Goal: Check status: Check status

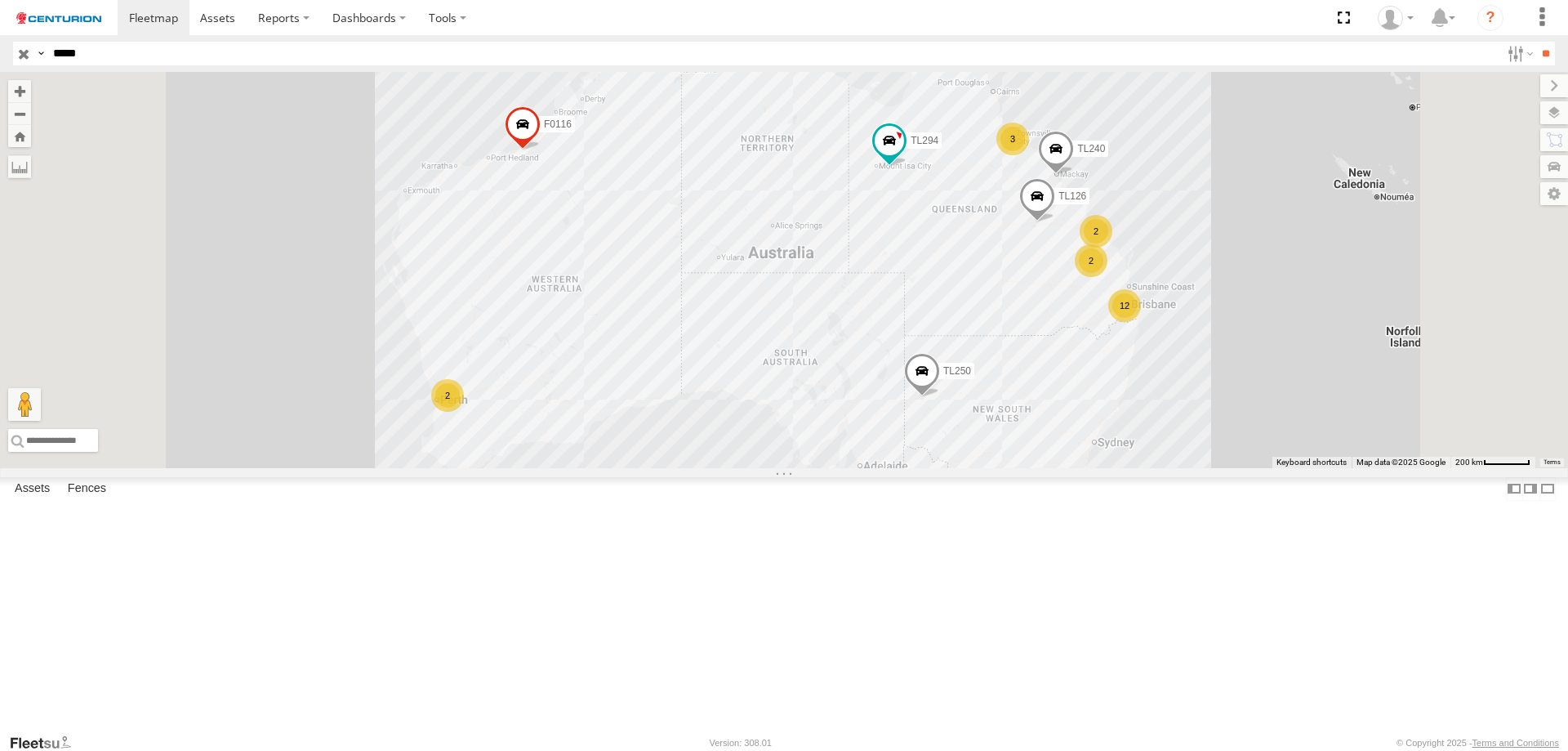
type input "*****"
click at [1536, 42] on input "**" at bounding box center [1546, 54] width 19 height 24
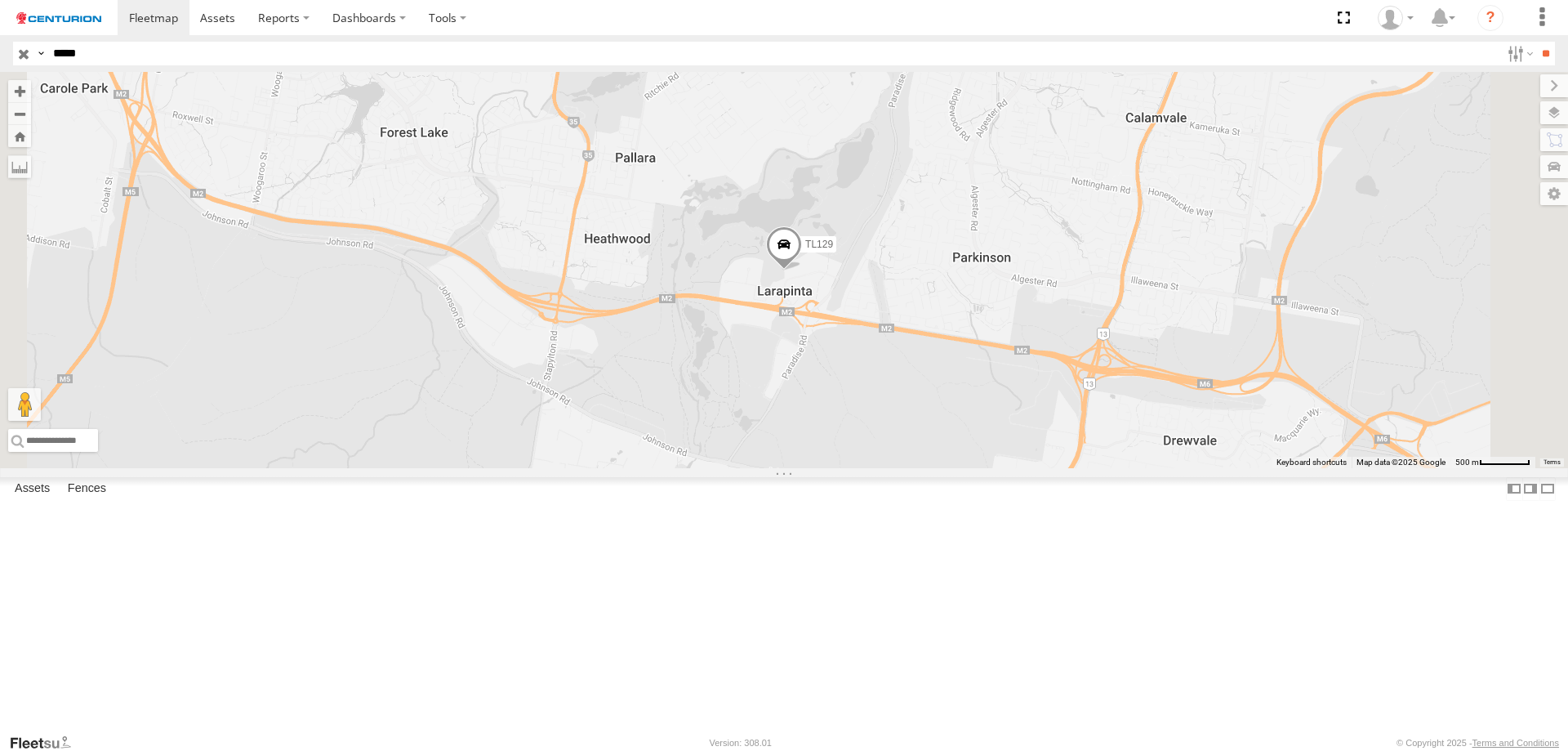
click at [0, 0] on div "TL129" at bounding box center [0, 0] width 0 height 0
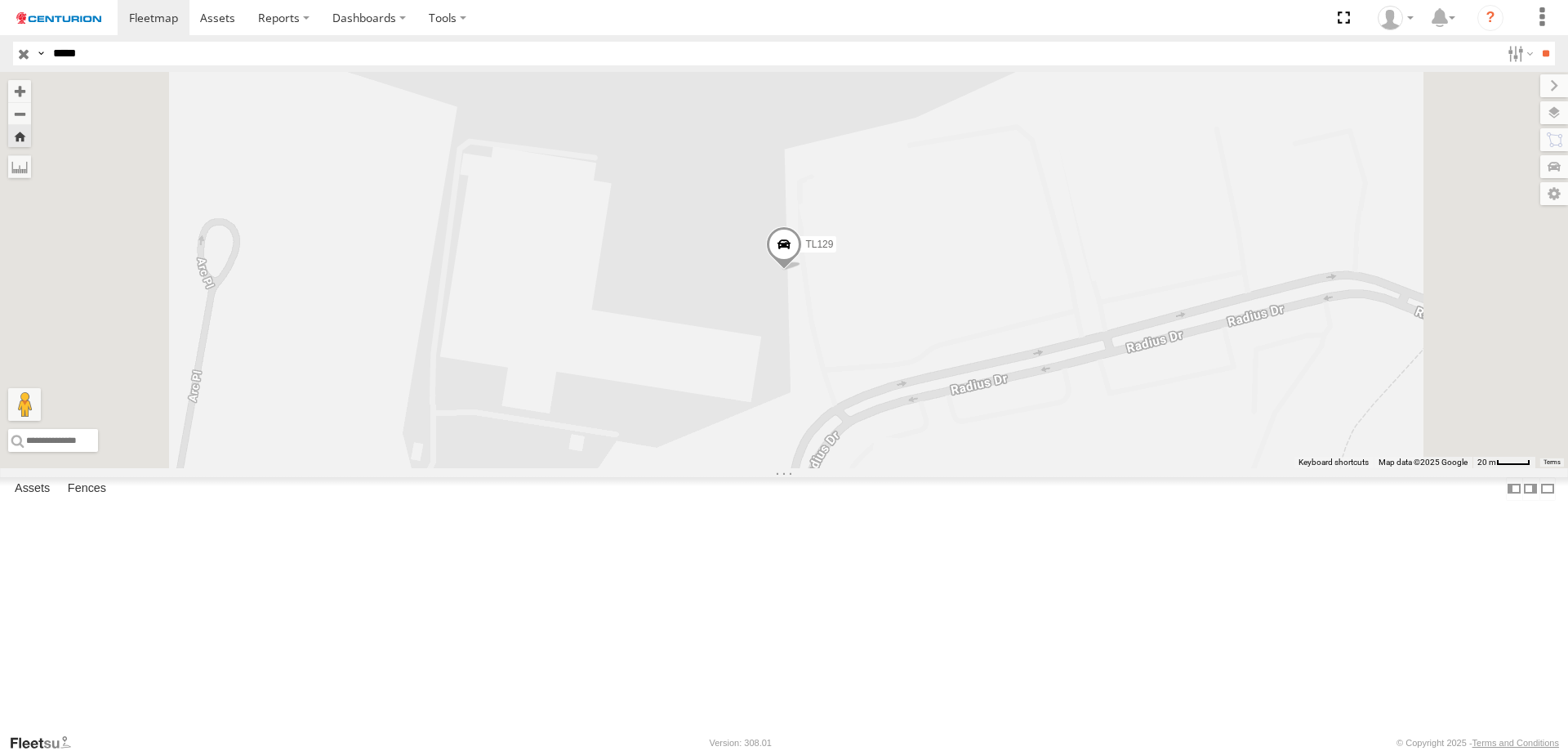
click at [802, 270] on span at bounding box center [784, 248] width 36 height 44
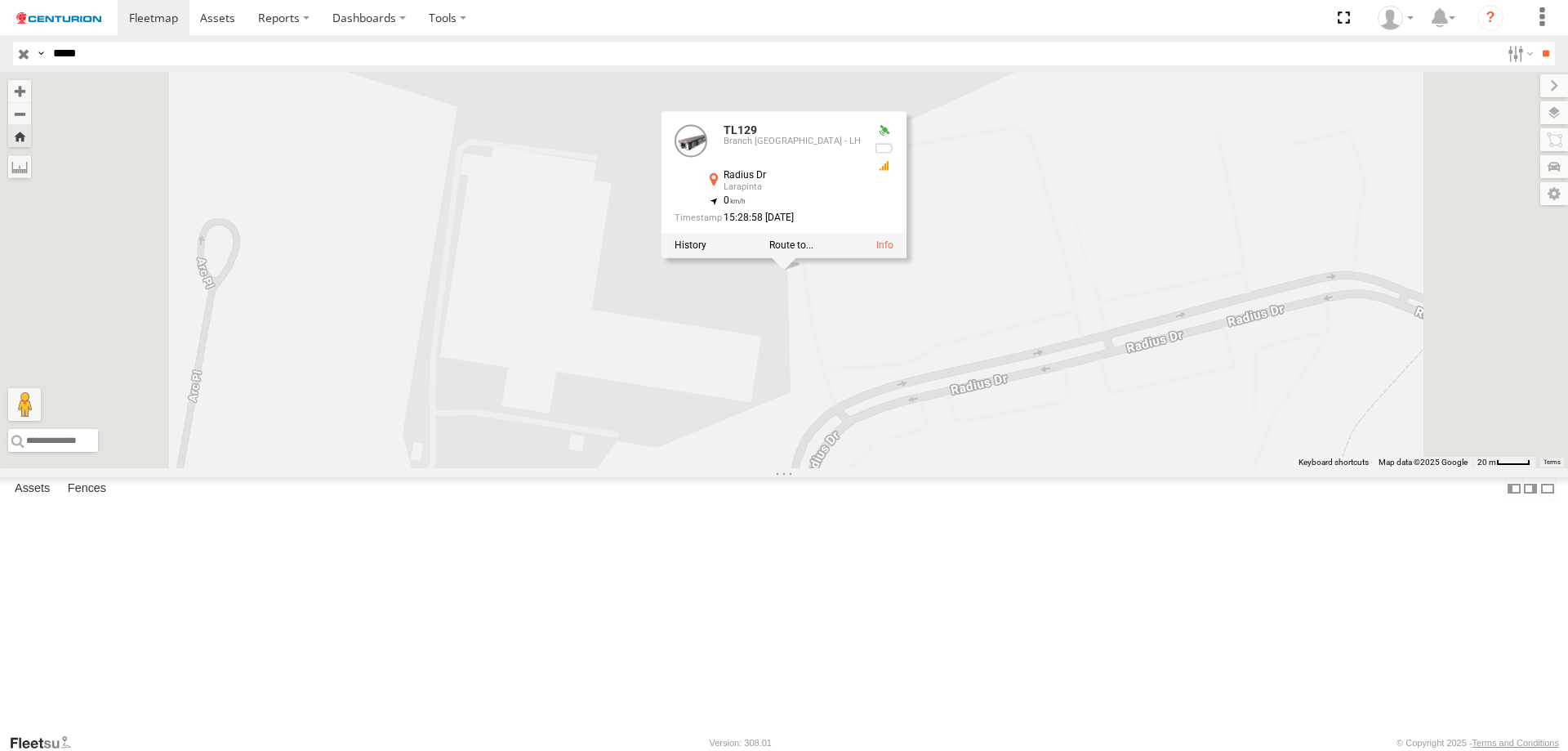
click at [951, 468] on div "TL129 TL129 Branch [GEOGRAPHIC_DATA] - LH Radius Dr Larapinta -27.63779 , 153.0…" at bounding box center [784, 270] width 1568 height 396
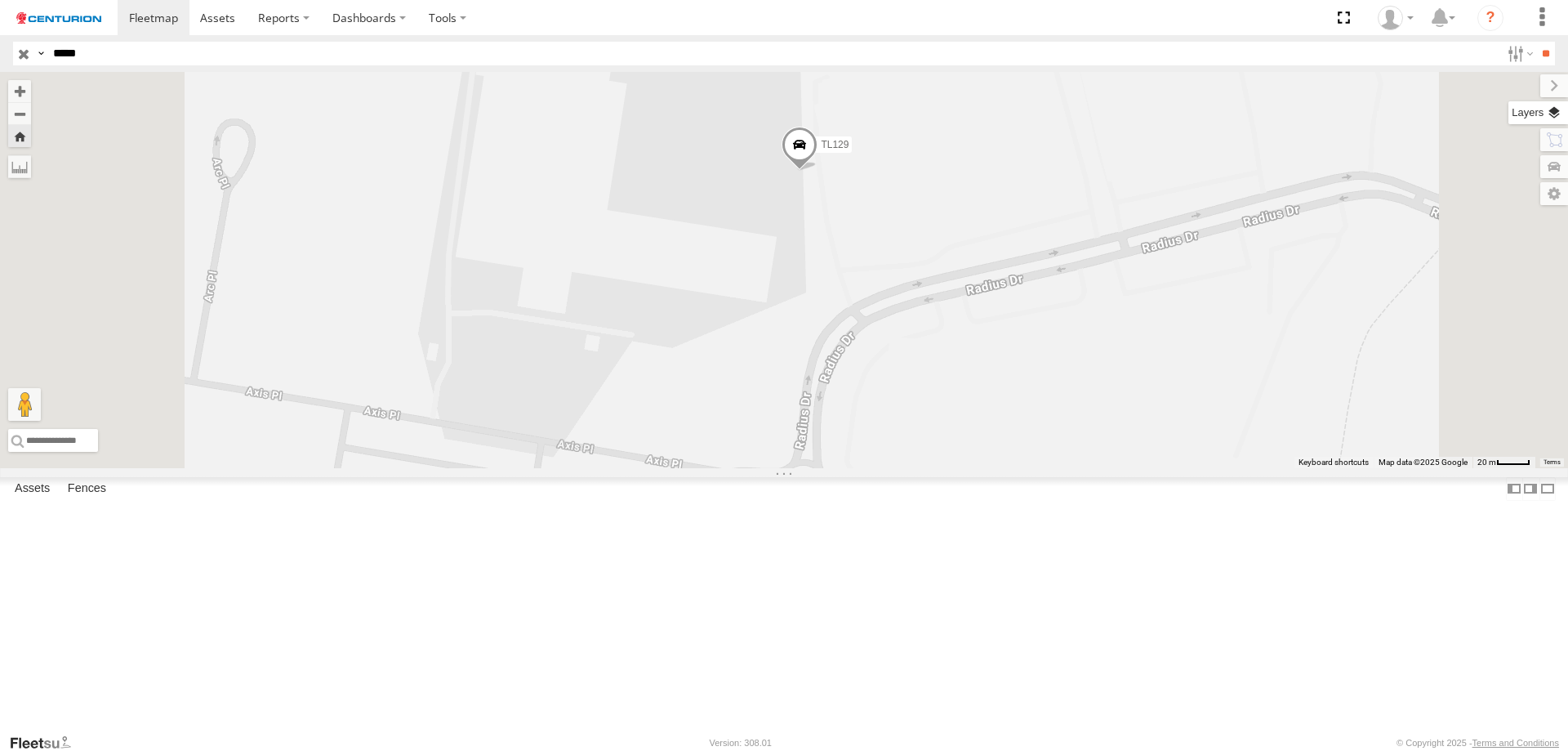
click at [1555, 114] on label at bounding box center [1538, 113] width 59 height 23
click at [0, 0] on label at bounding box center [0, 0] width 0 height 0
click at [0, 0] on span "Satellite" at bounding box center [0, 0] width 0 height 0
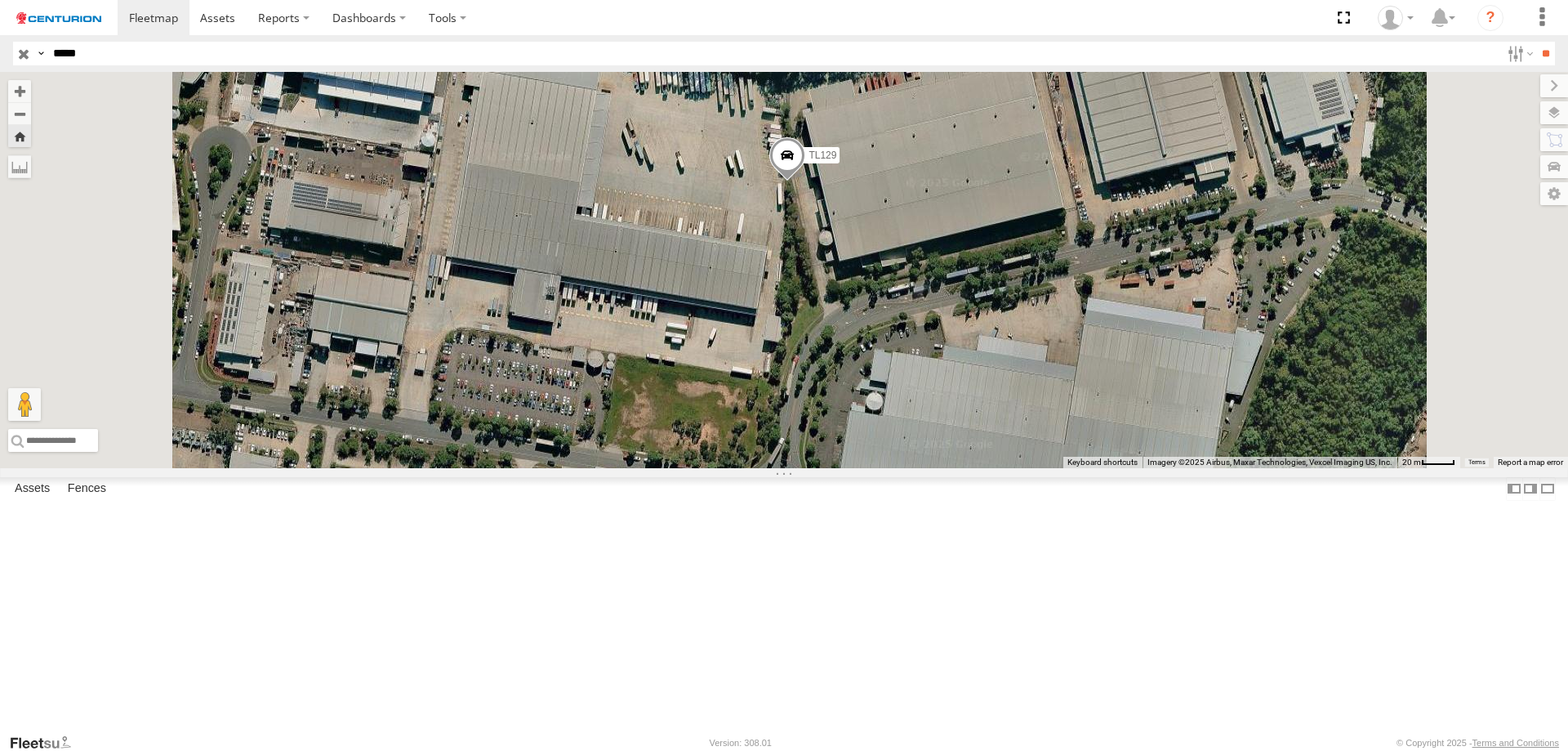
drag, startPoint x: 1098, startPoint y: 302, endPoint x: 1083, endPoint y: 316, distance: 20.5
click at [1083, 316] on div "TL129" at bounding box center [784, 270] width 1568 height 396
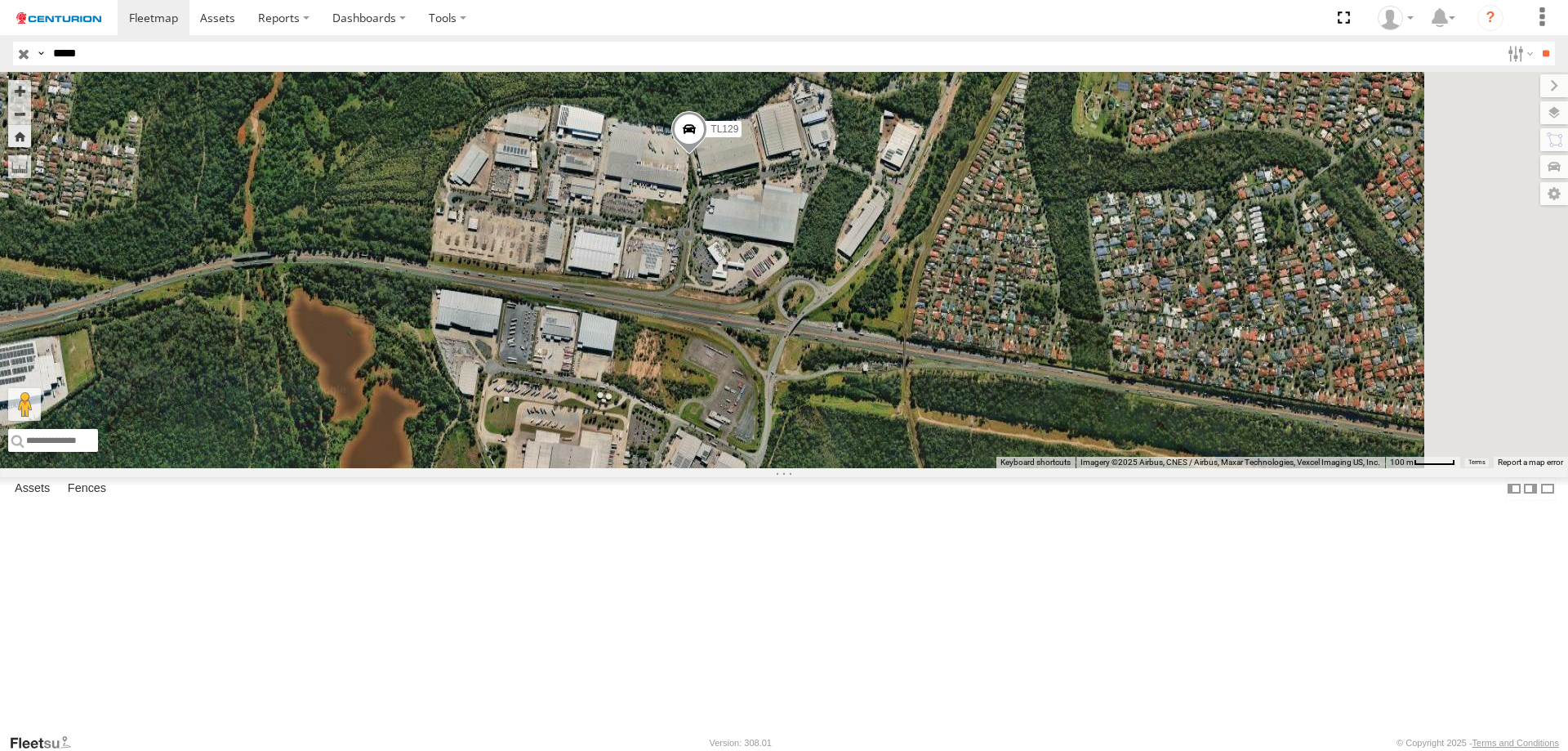
drag, startPoint x: 1045, startPoint y: 321, endPoint x: 926, endPoint y: 322, distance: 119.0
click at [926, 322] on div "TL129" at bounding box center [784, 270] width 1568 height 396
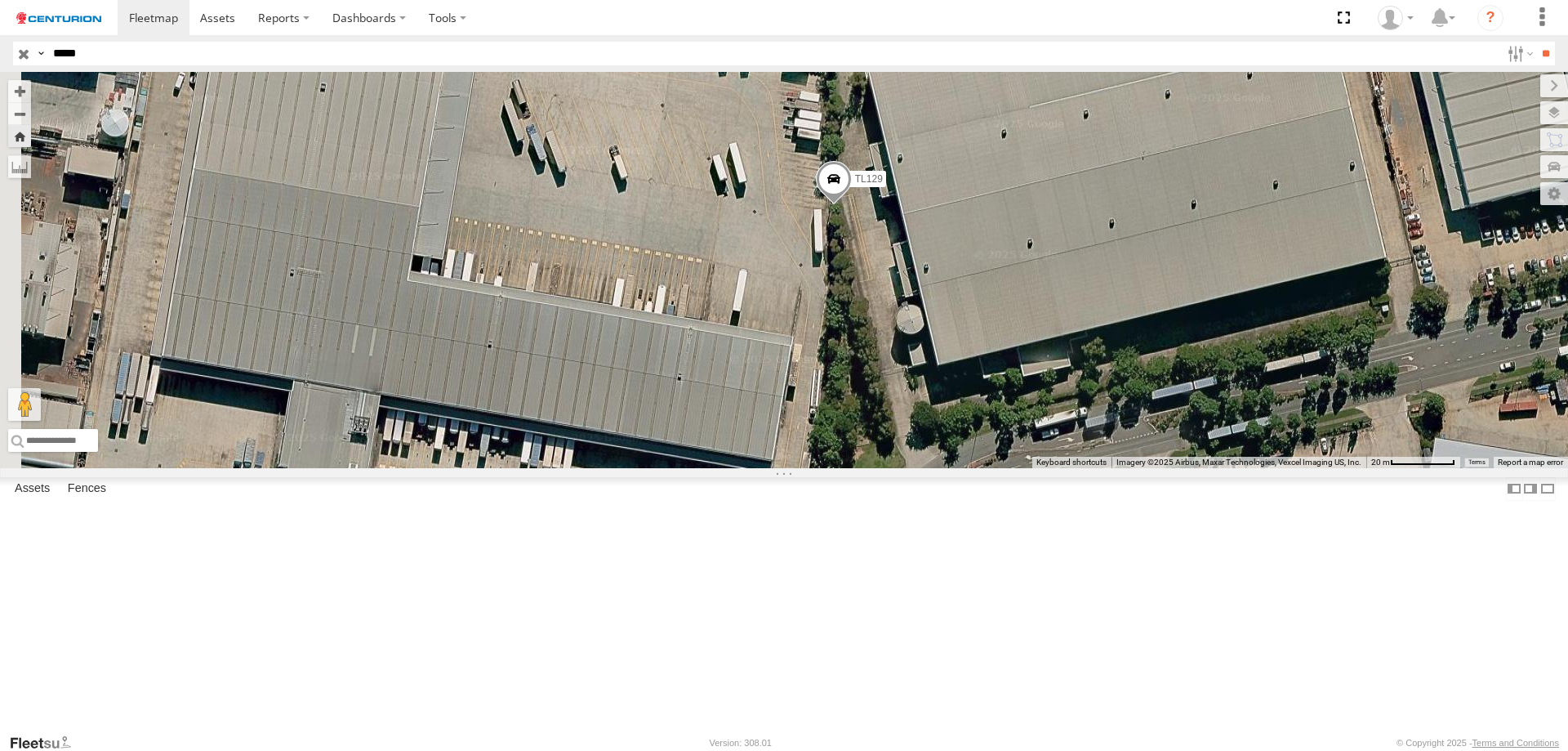
drag, startPoint x: 899, startPoint y: 404, endPoint x: 1180, endPoint y: 468, distance: 288.2
click at [1175, 468] on div "TL129" at bounding box center [784, 270] width 1568 height 396
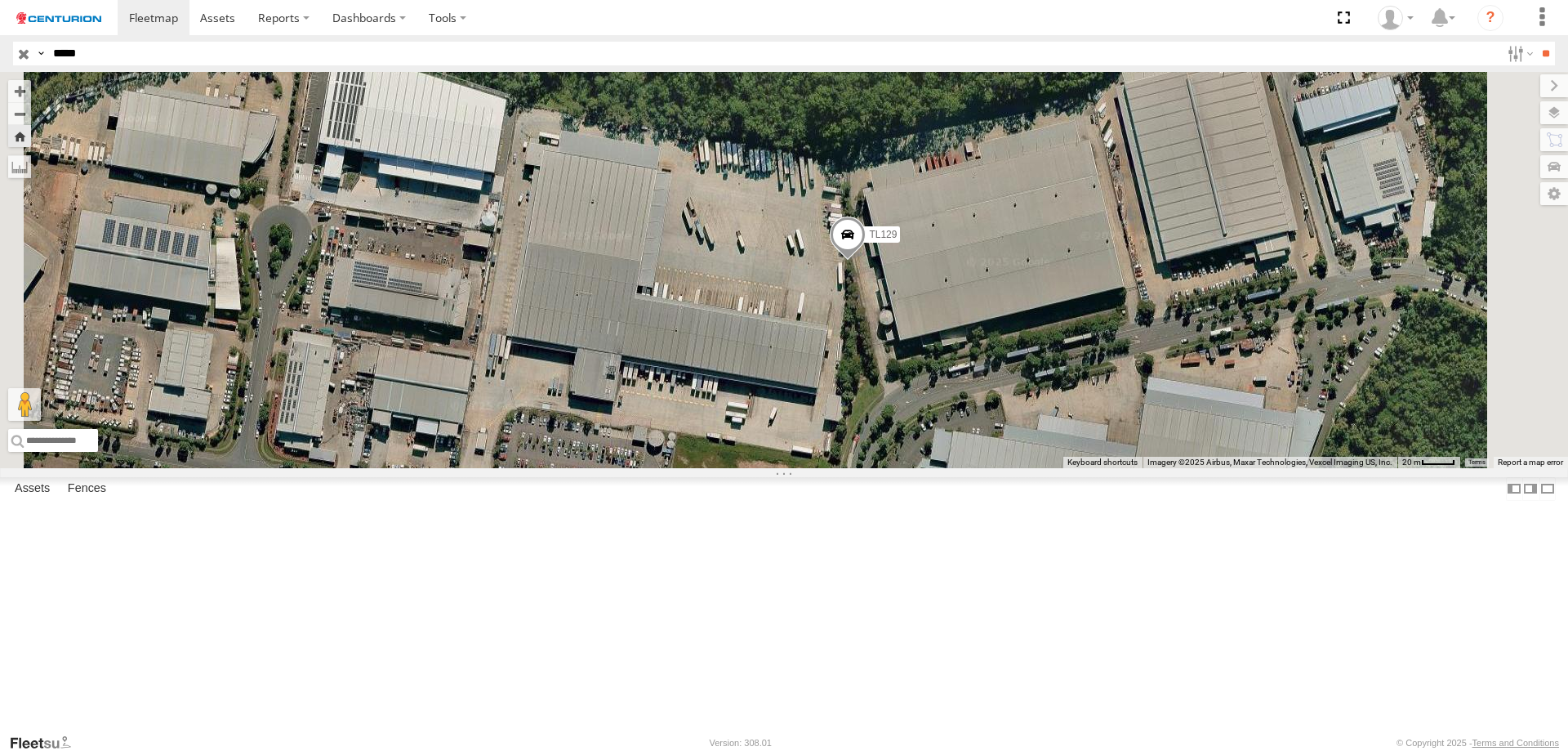
drag, startPoint x: 1033, startPoint y: 460, endPoint x: 989, endPoint y: 454, distance: 44.4
click at [989, 454] on div "TL129" at bounding box center [784, 270] width 1568 height 396
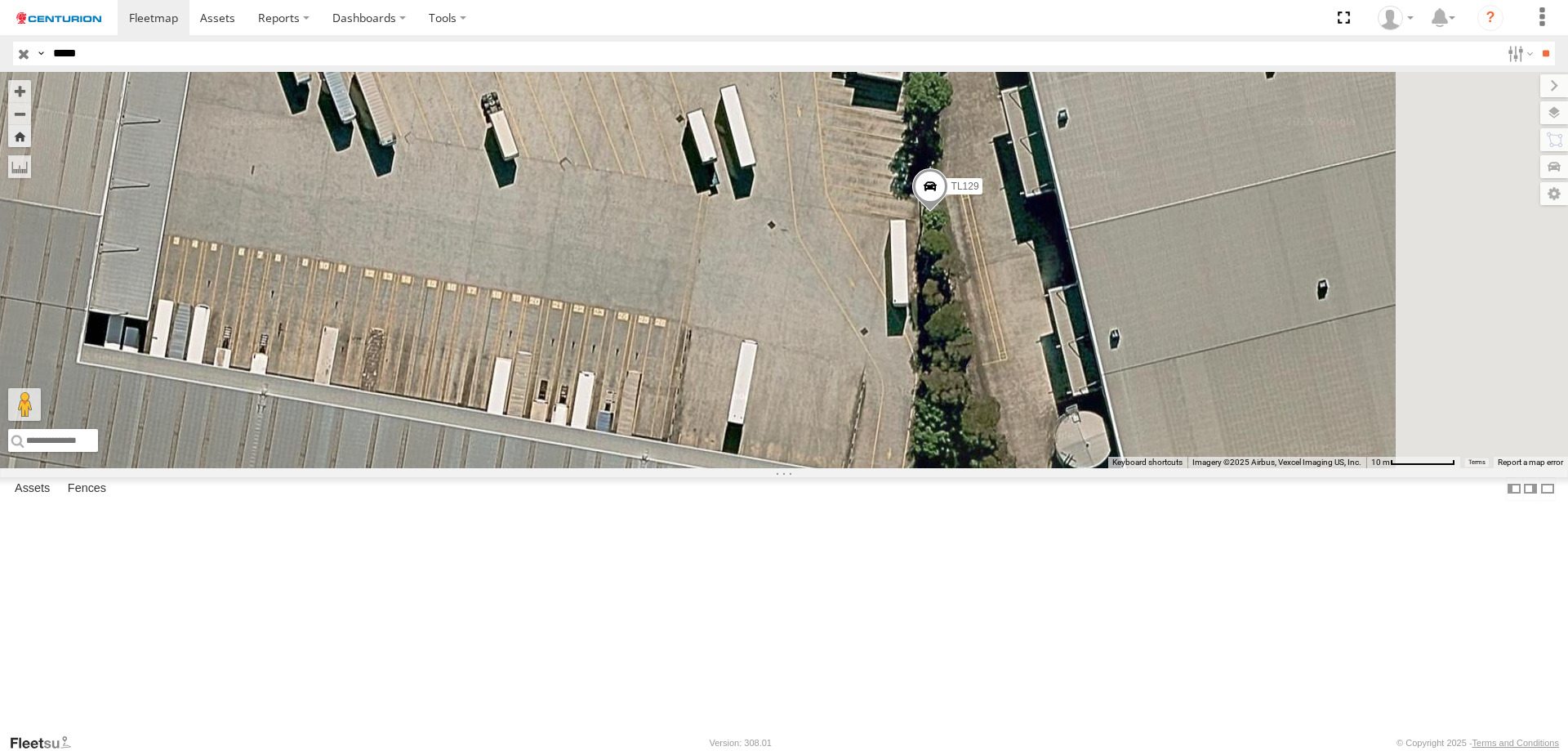
drag, startPoint x: 941, startPoint y: 334, endPoint x: 759, endPoint y: 275, distance: 191.3
click at [759, 275] on div "TL129" at bounding box center [784, 270] width 1568 height 396
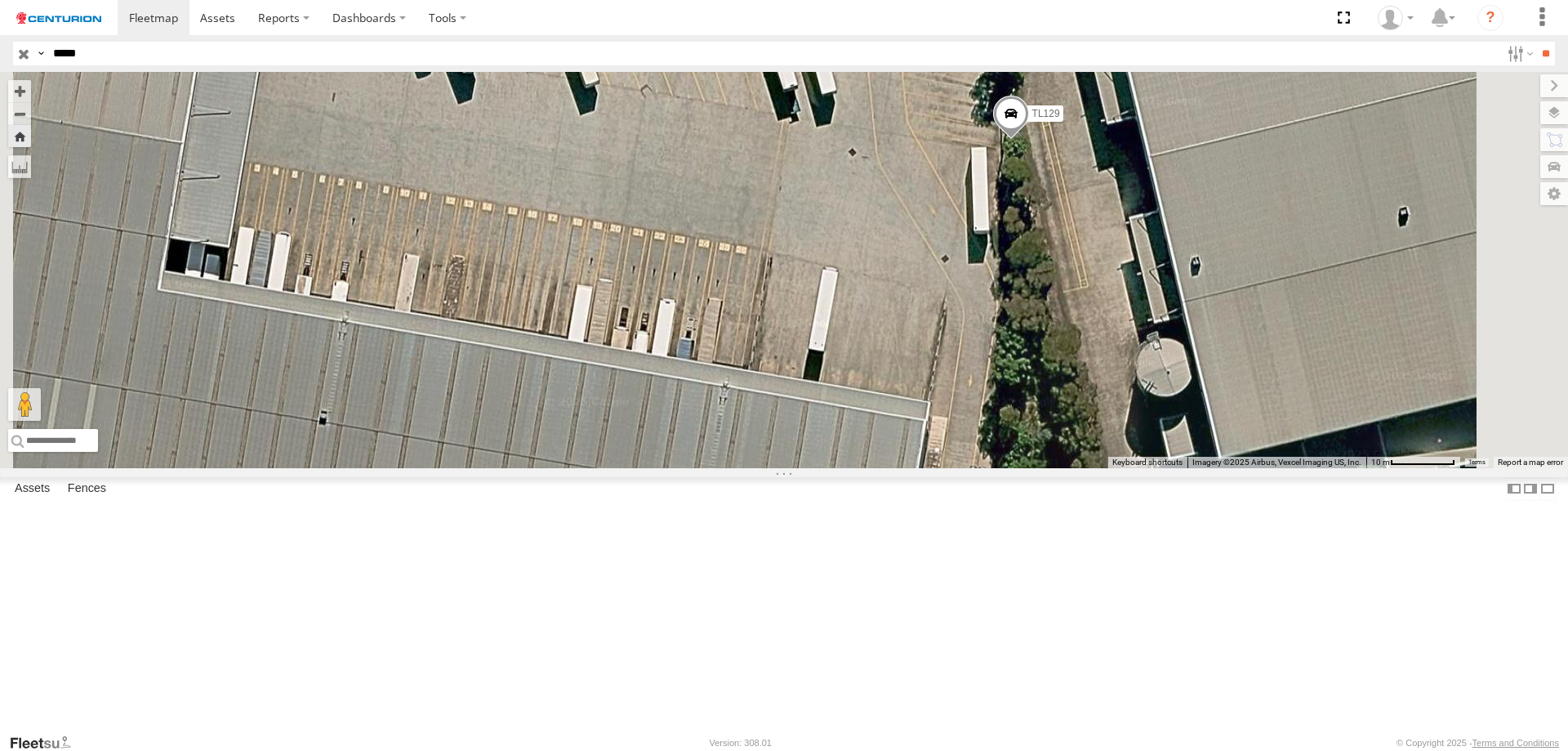
drag, startPoint x: 855, startPoint y: 539, endPoint x: 933, endPoint y: 468, distance: 105.5
click at [933, 468] on div "TL129" at bounding box center [784, 270] width 1568 height 396
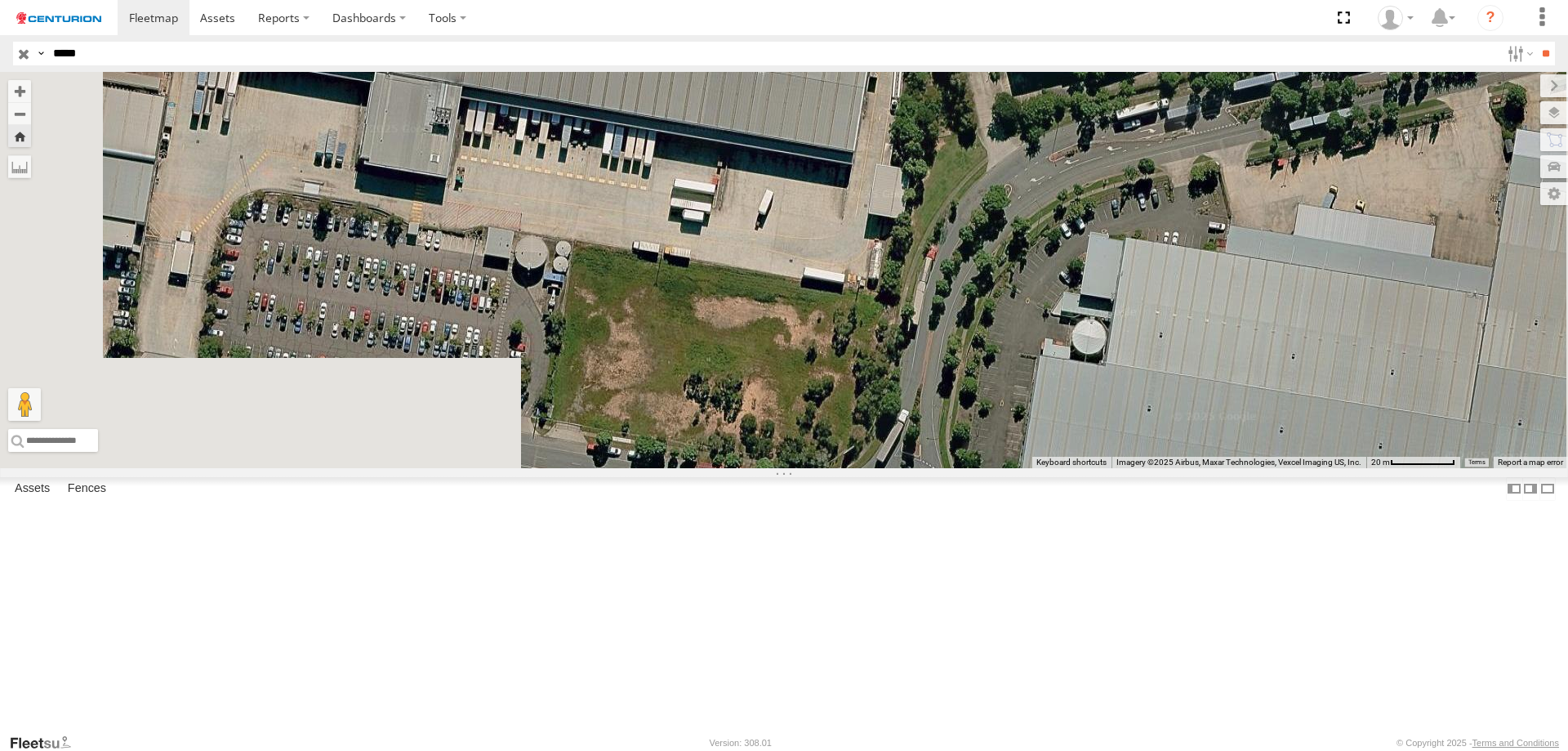
drag, startPoint x: 901, startPoint y: 502, endPoint x: 939, endPoint y: 173, distance: 331.2
click at [939, 173] on div "TL129" at bounding box center [784, 270] width 1568 height 396
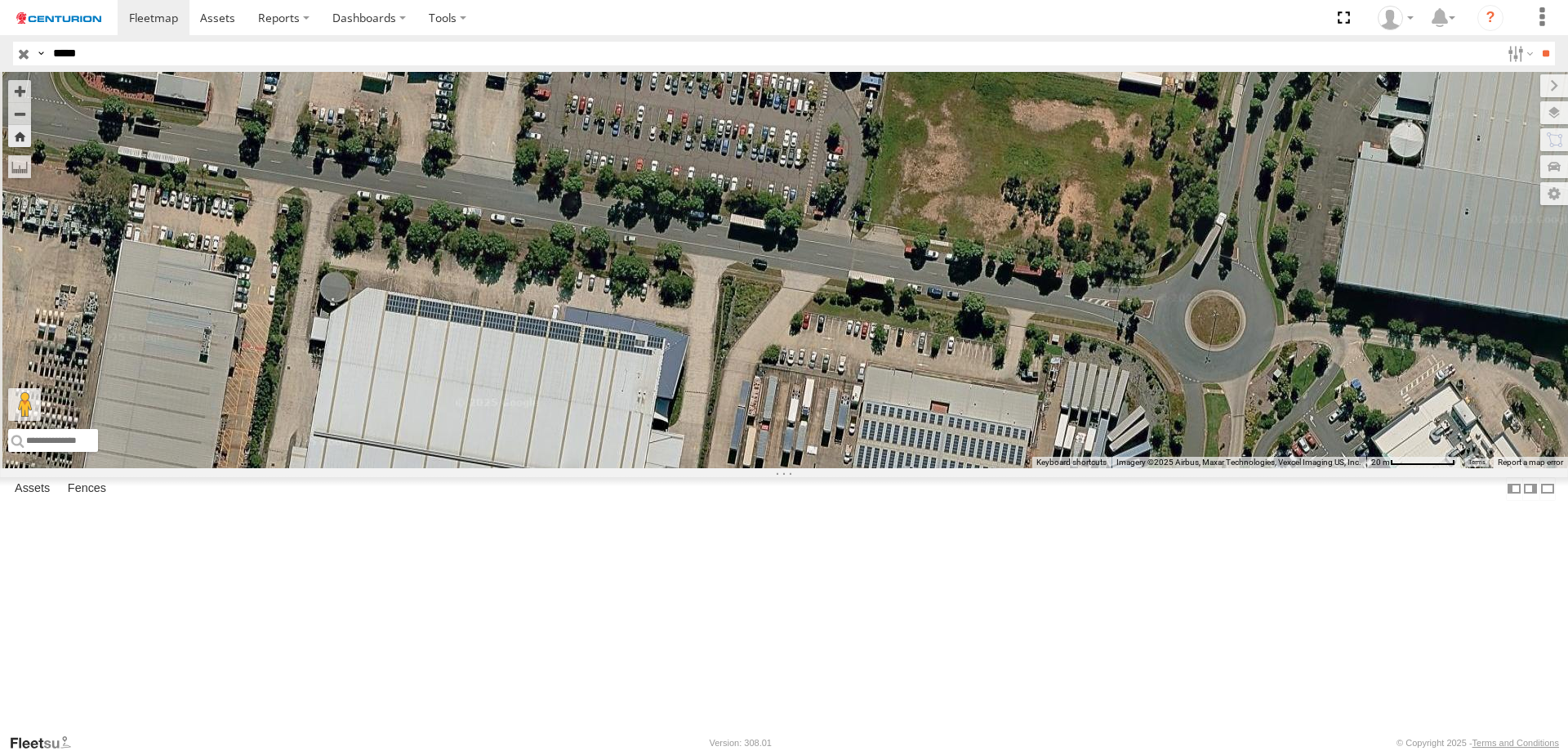
drag, startPoint x: 798, startPoint y: 422, endPoint x: 1118, endPoint y: 238, distance: 369.1
click at [1118, 238] on div "TL129" at bounding box center [784, 270] width 1568 height 396
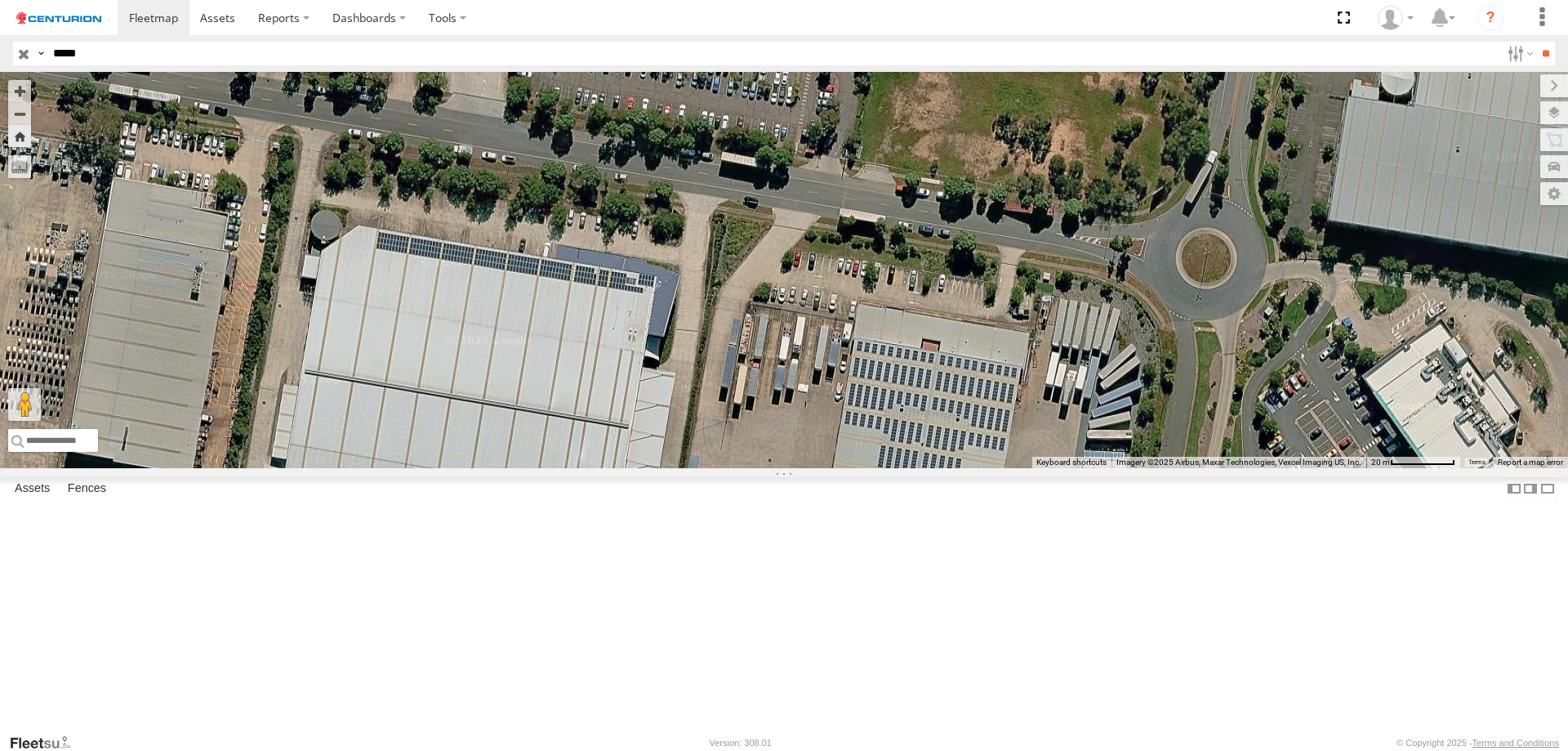
drag, startPoint x: 946, startPoint y: 417, endPoint x: 843, endPoint y: 214, distance: 227.6
click at [843, 214] on div "TL129" at bounding box center [784, 270] width 1568 height 396
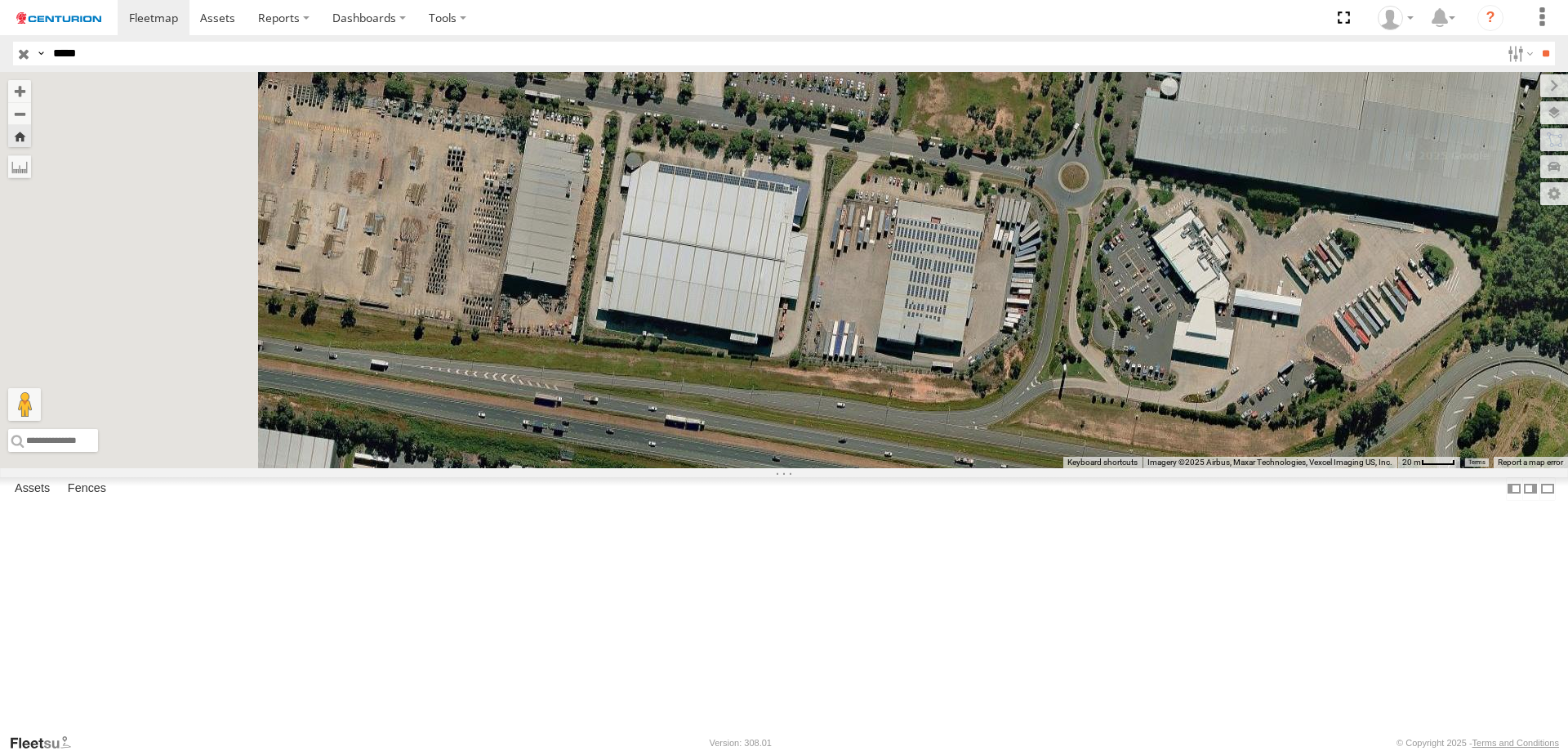
drag, startPoint x: 785, startPoint y: 211, endPoint x: 1048, endPoint y: 360, distance: 302.3
click at [1048, 360] on div "TL129" at bounding box center [784, 270] width 1568 height 396
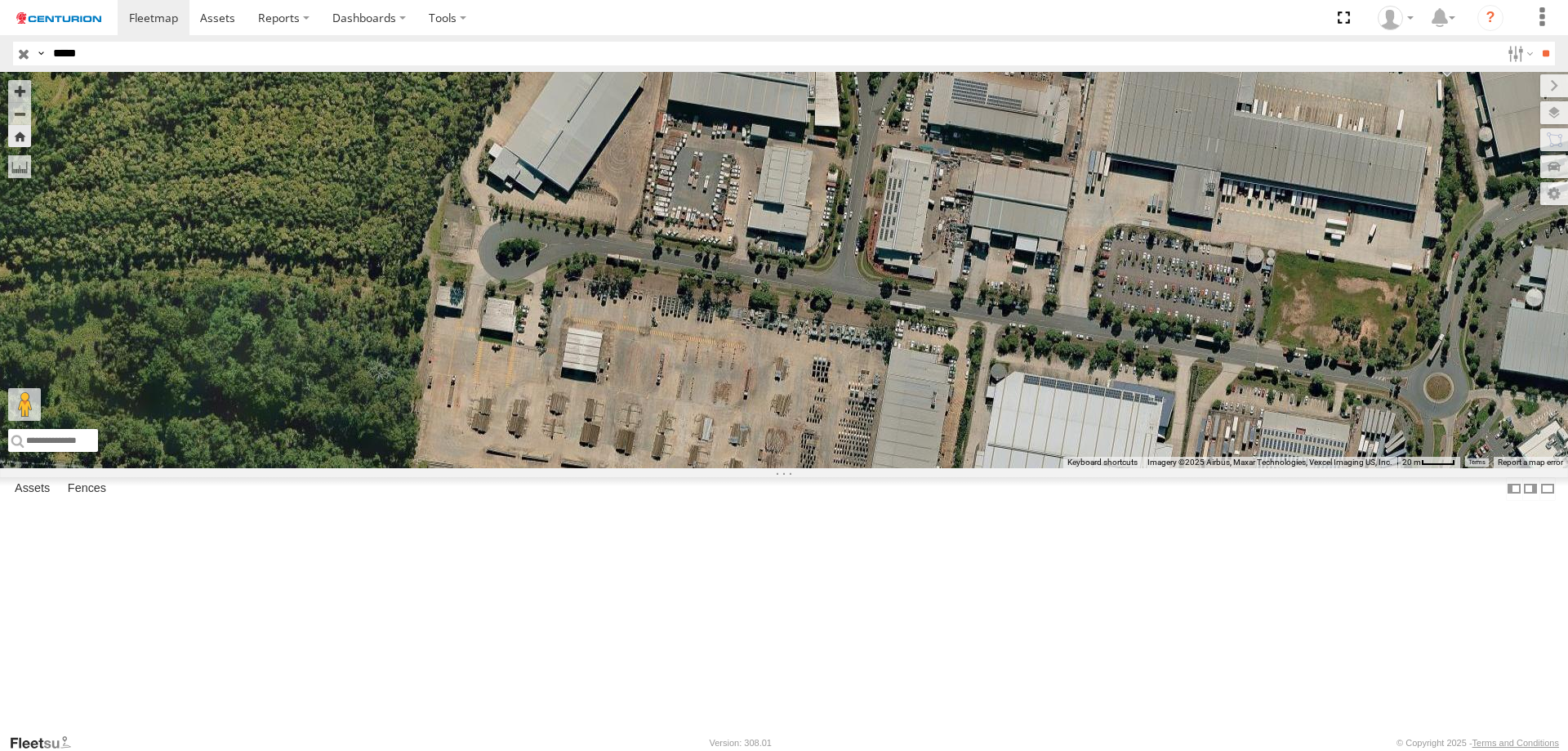
drag, startPoint x: 1000, startPoint y: 311, endPoint x: 1127, endPoint y: 383, distance: 146.0
click at [1127, 383] on div "TL129" at bounding box center [784, 270] width 1568 height 396
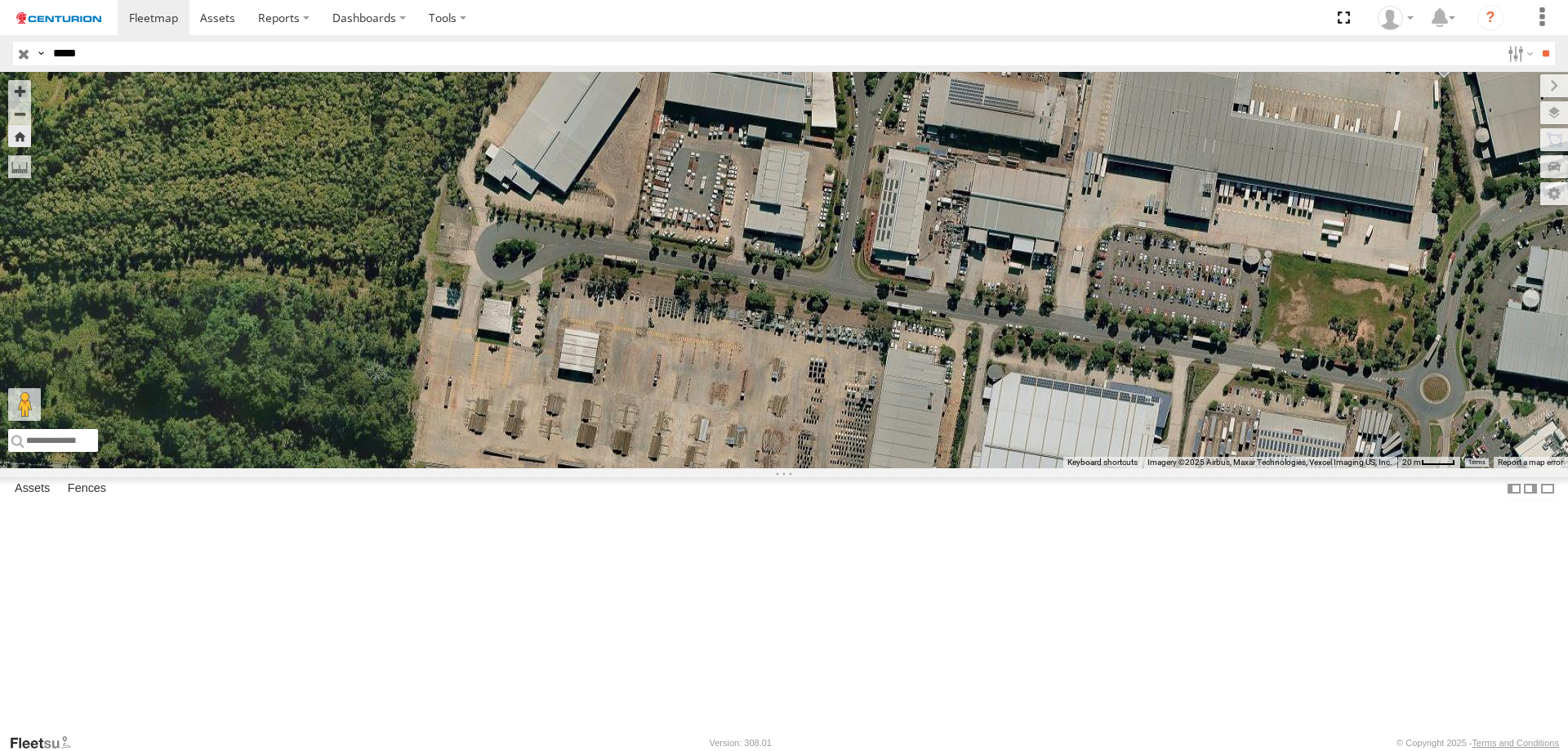
drag, startPoint x: 1076, startPoint y: 349, endPoint x: 967, endPoint y: 405, distance: 122.5
click at [966, 410] on div "TL129" at bounding box center [784, 270] width 1568 height 396
